Goal: Navigation & Orientation: Find specific page/section

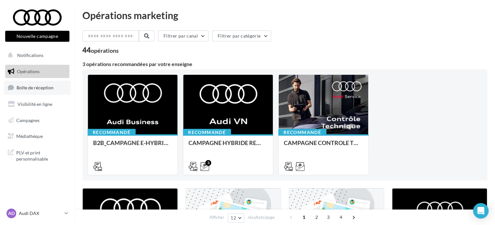
click at [47, 89] on span "Boîte de réception" at bounding box center [35, 88] width 37 height 6
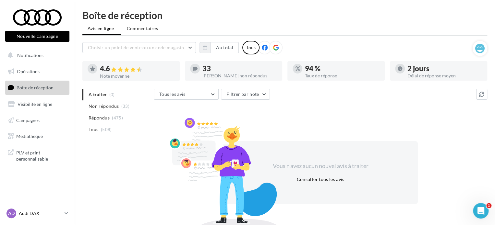
click at [65, 213] on icon at bounding box center [67, 214] width 4 height 6
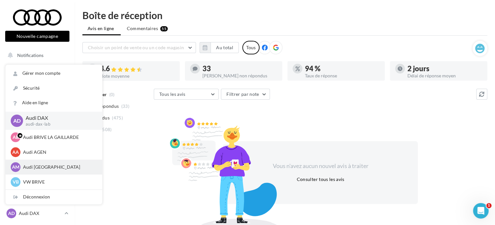
click at [64, 168] on p "Audi [GEOGRAPHIC_DATA]" at bounding box center [58, 167] width 71 height 6
